Goal: Find specific page/section: Find specific page/section

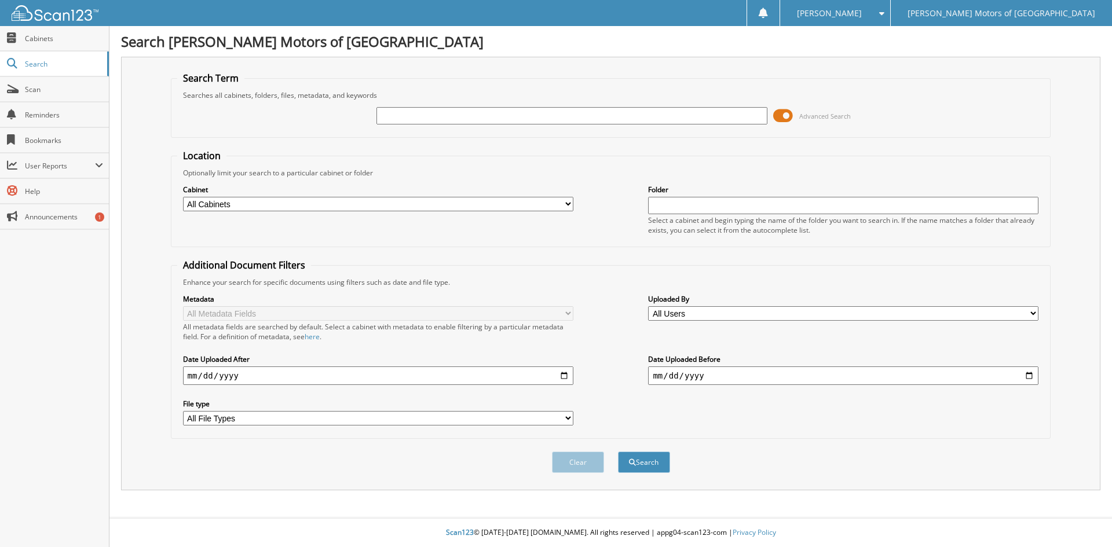
click at [572, 119] on input "text" at bounding box center [572, 115] width 390 height 17
type input "41690"
click at [618, 452] on button "Search" at bounding box center [644, 462] width 52 height 21
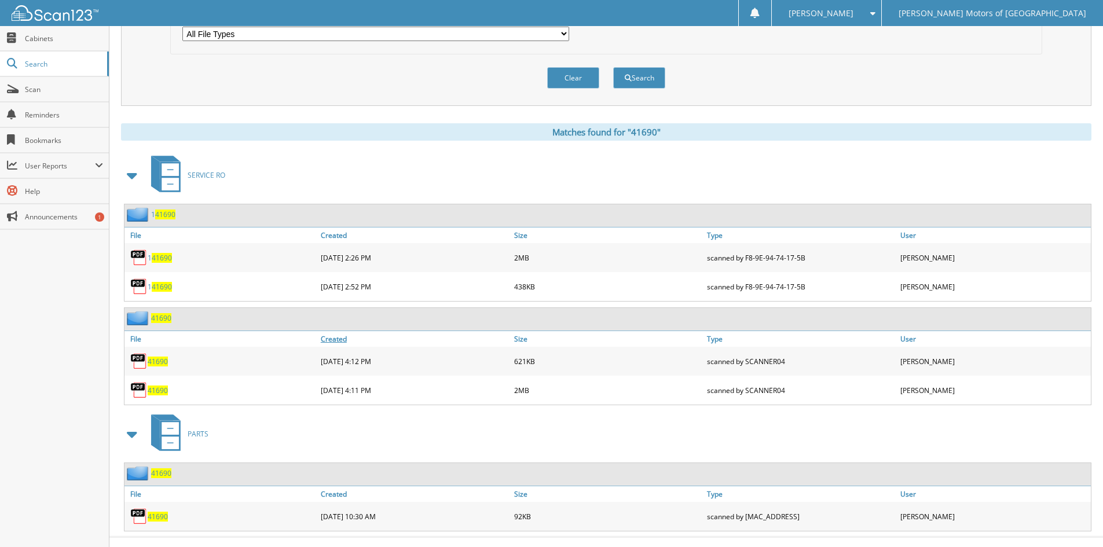
scroll to position [404, 0]
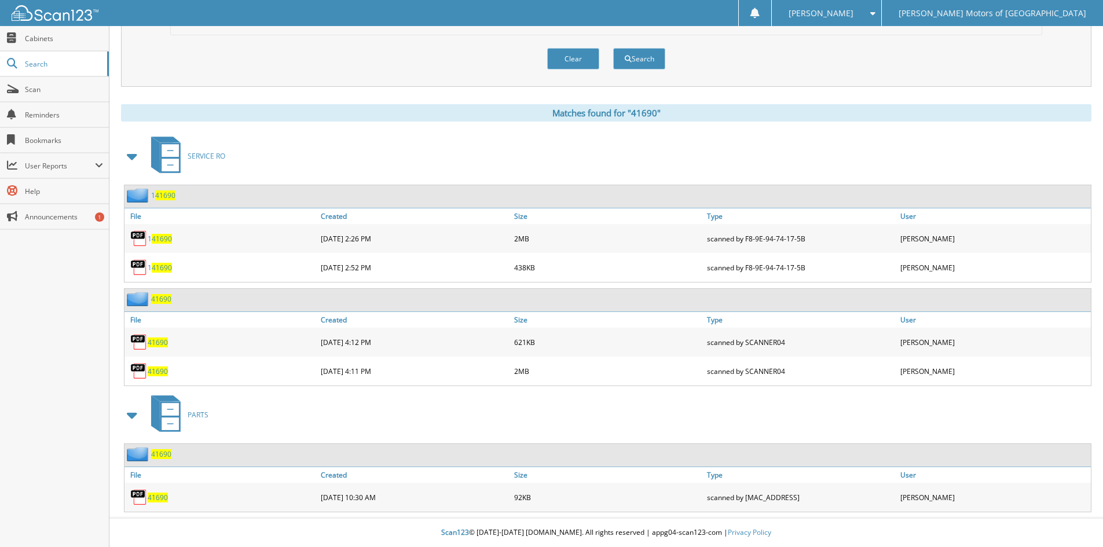
click at [171, 240] on link "1 41690" at bounding box center [160, 239] width 24 height 10
click at [165, 269] on span "41690" at bounding box center [162, 268] width 20 height 10
